Goal: Browse casually: Explore the website without a specific task or goal

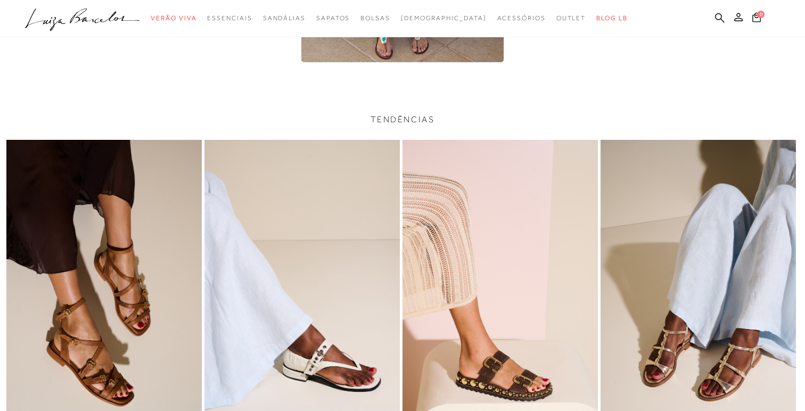
scroll to position [2479, 0]
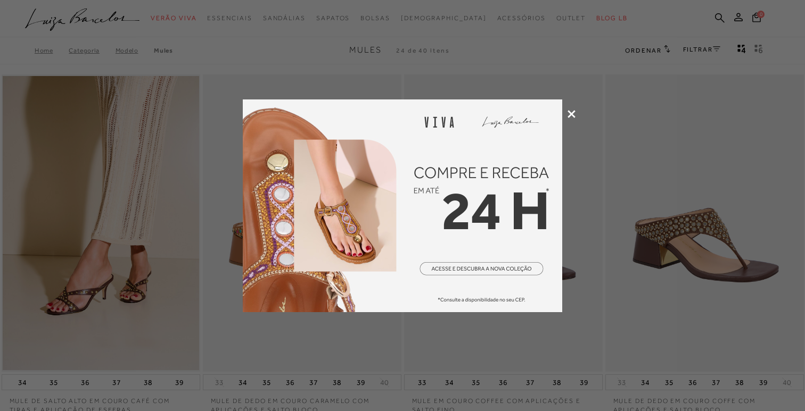
click at [566, 112] on div at bounding box center [402, 205] width 805 height 411
click at [569, 113] on icon at bounding box center [571, 114] width 8 height 8
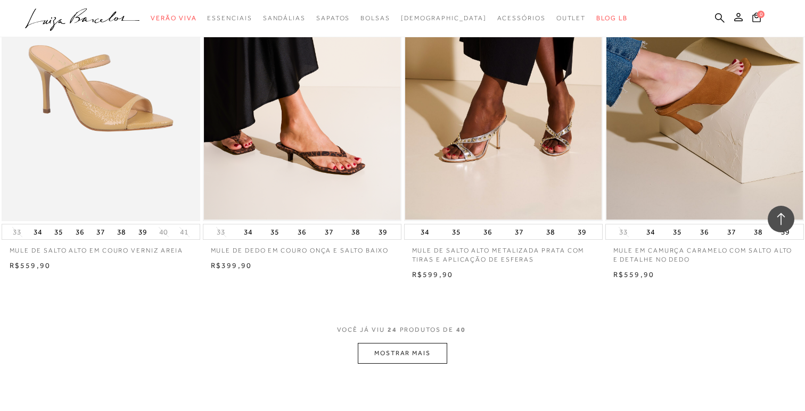
scroll to position [1986, 0]
click at [384, 360] on button "MOSTRAR MAIS" at bounding box center [402, 353] width 89 height 21
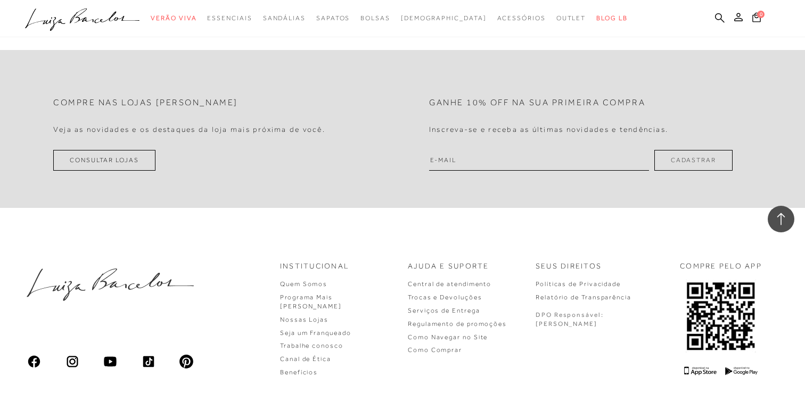
scroll to position [3755, 0]
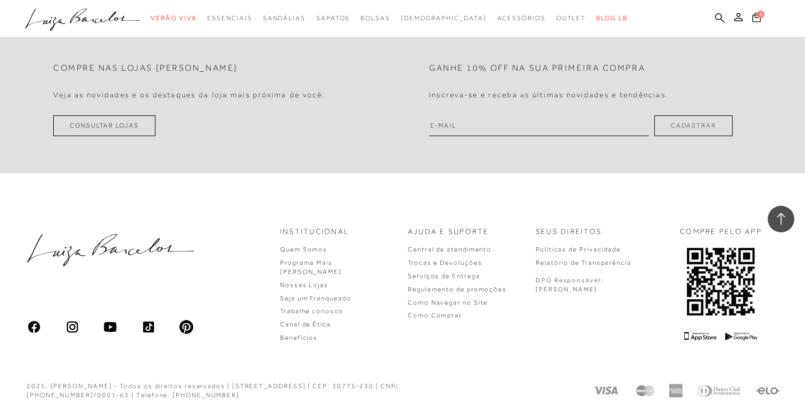
click at [120, 21] on icon ".a{fill-rule:evenodd;}" at bounding box center [82, 20] width 115 height 22
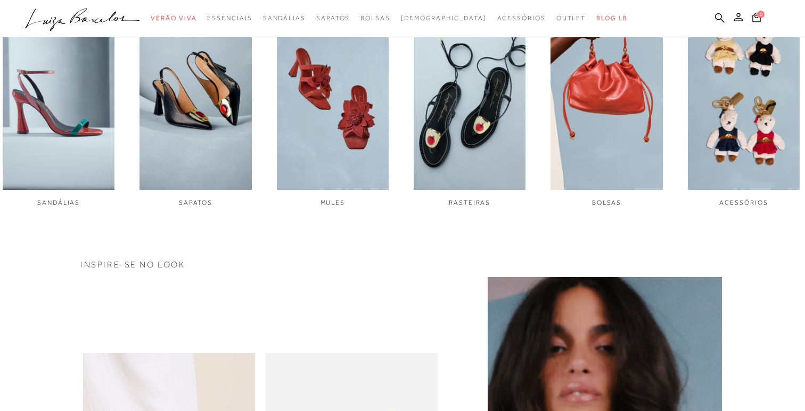
scroll to position [468, 0]
